Goal: Task Accomplishment & Management: Use online tool/utility

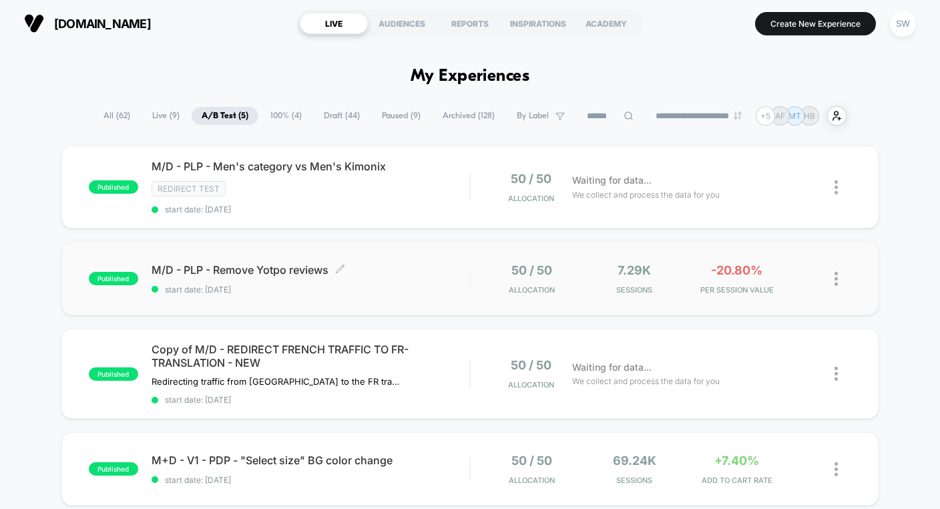
click at [422, 282] on div "M/D - PLP - Remove Yotpo reviews Click to edit experience details Click to edit…" at bounding box center [311, 278] width 318 height 31
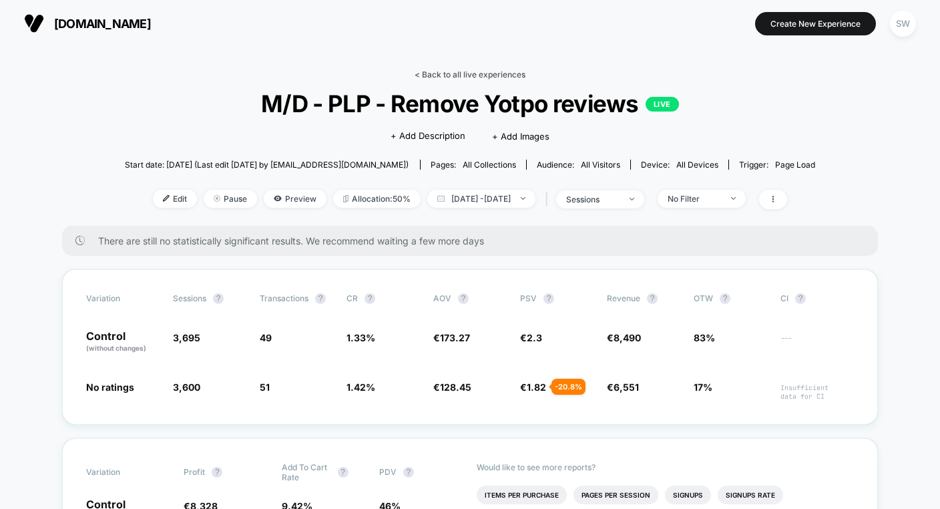
click at [479, 71] on link "< Back to all live experiences" at bounding box center [469, 74] width 111 height 10
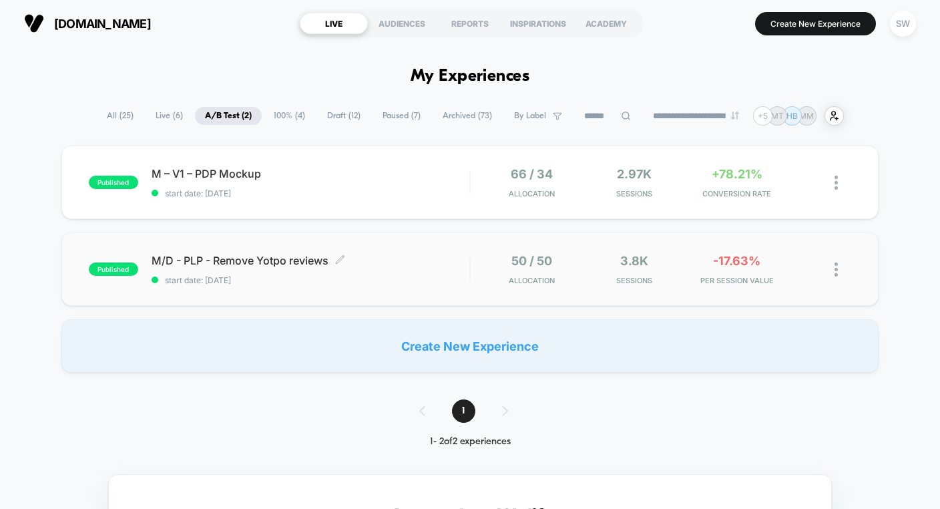
click at [441, 258] on span "M/D - PLP - Remove Yotpo reviews Click to edit experience details" at bounding box center [311, 260] width 318 height 13
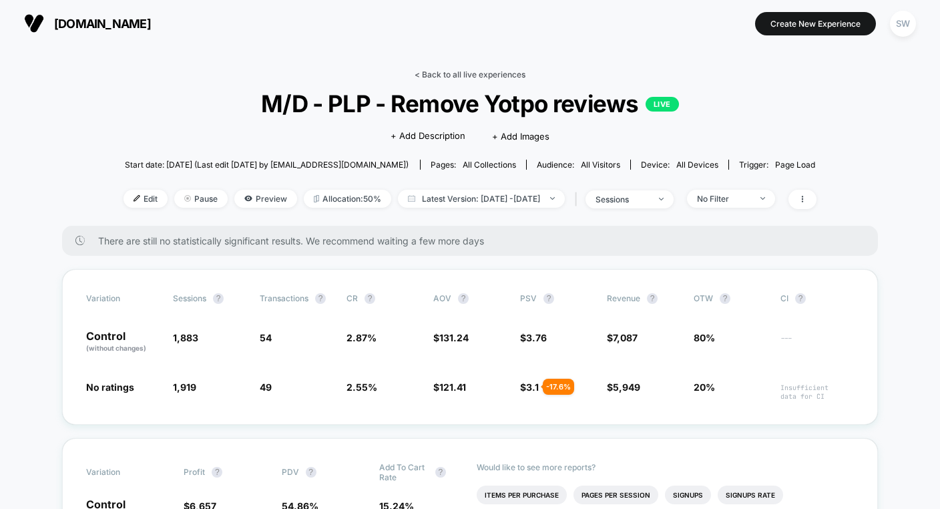
click at [504, 76] on link "< Back to all live experiences" at bounding box center [469, 74] width 111 height 10
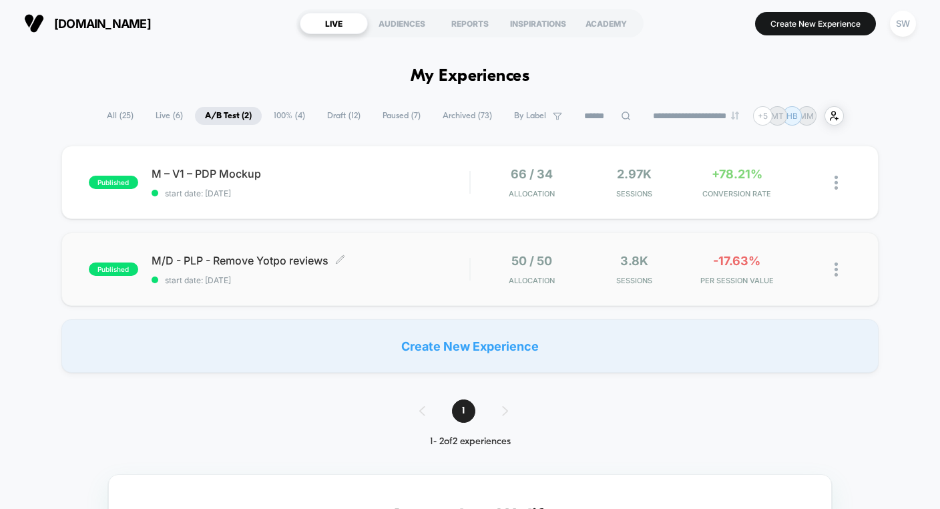
click at [403, 261] on span "M/D - PLP - Remove Yotpo reviews Click to edit experience details" at bounding box center [311, 260] width 318 height 13
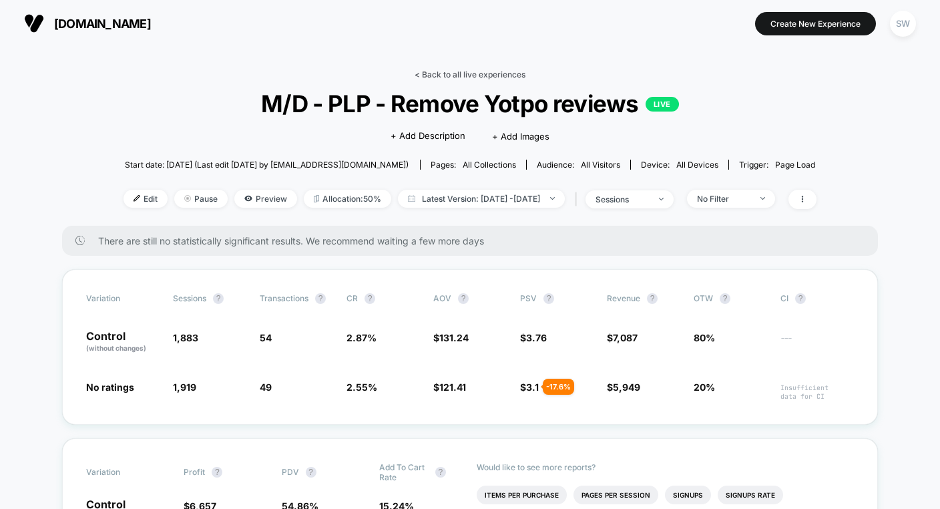
click at [437, 72] on link "< Back to all live experiences" at bounding box center [469, 74] width 111 height 10
